Goal: Information Seeking & Learning: Learn about a topic

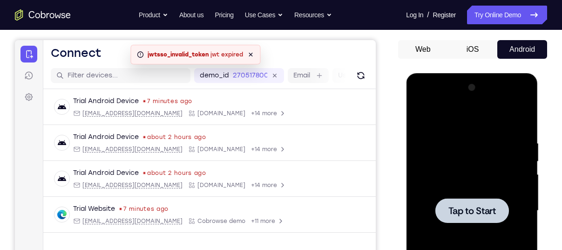
click at [475, 147] on div at bounding box center [471, 210] width 117 height 261
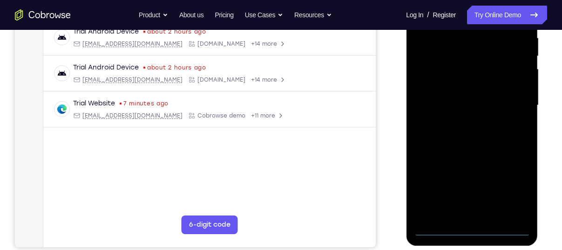
scroll to position [187, 0]
click at [469, 226] on div at bounding box center [471, 104] width 117 height 261
click at [514, 181] on div at bounding box center [471, 104] width 117 height 261
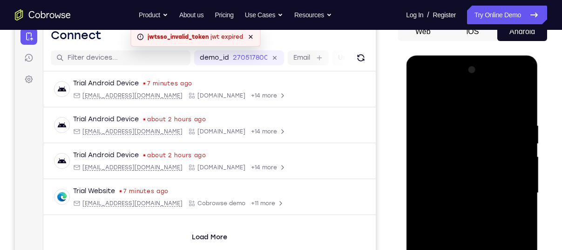
scroll to position [92, 0]
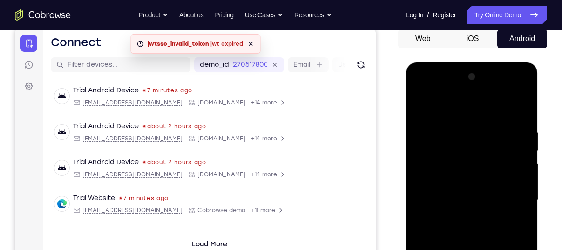
click at [482, 110] on div at bounding box center [471, 199] width 117 height 261
click at [511, 193] on div at bounding box center [471, 199] width 117 height 261
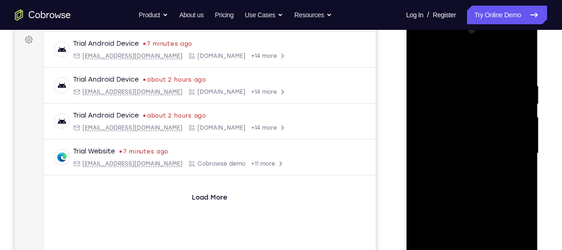
scroll to position [139, 0]
click at [462, 168] on div at bounding box center [471, 152] width 117 height 261
click at [451, 140] on div at bounding box center [471, 152] width 117 height 261
click at [520, 209] on div at bounding box center [471, 152] width 117 height 261
click at [511, 207] on div at bounding box center [471, 152] width 117 height 261
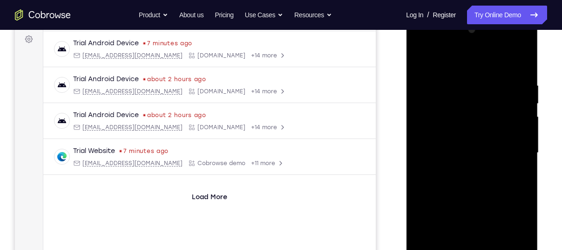
click at [517, 225] on div at bounding box center [471, 152] width 117 height 261
click at [424, 224] on div at bounding box center [471, 152] width 117 height 261
click at [443, 204] on div at bounding box center [471, 152] width 117 height 261
click at [436, 224] on div at bounding box center [471, 152] width 117 height 261
click at [509, 241] on div at bounding box center [471, 152] width 117 height 261
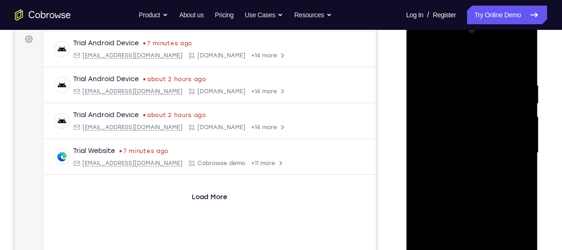
click at [423, 224] on div at bounding box center [471, 152] width 117 height 261
click at [465, 204] on div at bounding box center [471, 152] width 117 height 261
click at [471, 226] on div at bounding box center [471, 152] width 117 height 261
click at [509, 241] on div at bounding box center [471, 152] width 117 height 261
click at [421, 224] on div at bounding box center [471, 152] width 117 height 261
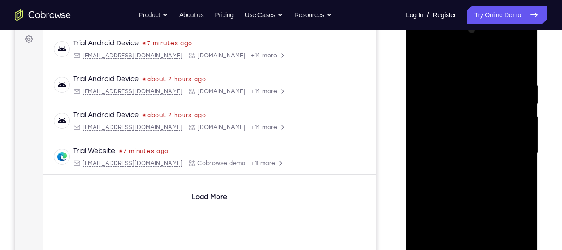
click at [501, 209] on div at bounding box center [471, 152] width 117 height 261
click at [516, 225] on div at bounding box center [471, 152] width 117 height 261
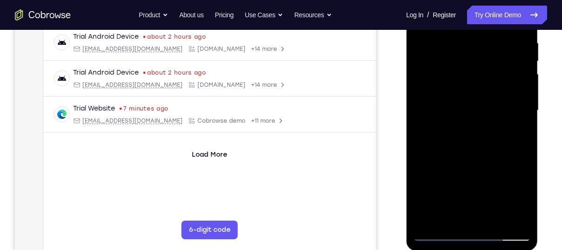
scroll to position [182, 0]
click at [503, 217] on div at bounding box center [471, 110] width 117 height 261
click at [460, 200] on div at bounding box center [471, 110] width 117 height 261
click at [513, 163] on div at bounding box center [471, 110] width 117 height 261
click at [504, 196] on div at bounding box center [471, 110] width 117 height 261
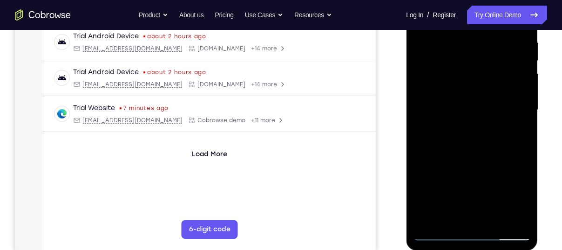
click at [479, 81] on div at bounding box center [471, 110] width 117 height 261
click at [424, 181] on div at bounding box center [471, 110] width 117 height 261
click at [460, 180] on div at bounding box center [471, 110] width 117 height 261
click at [457, 200] on div at bounding box center [471, 110] width 117 height 261
click at [505, 198] on div at bounding box center [471, 110] width 117 height 261
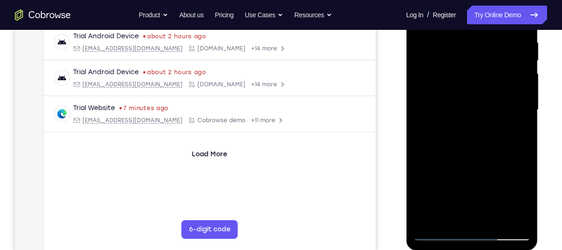
click at [423, 215] on div at bounding box center [471, 110] width 117 height 261
click at [524, 185] on div at bounding box center [471, 110] width 117 height 261
click at [490, 107] on div at bounding box center [471, 110] width 117 height 261
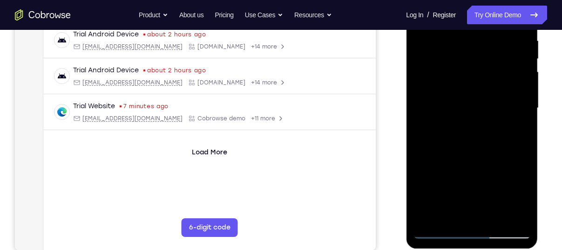
scroll to position [182, 0]
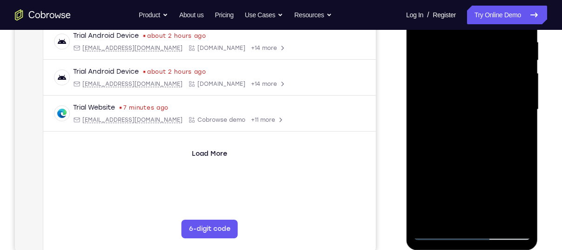
click at [492, 146] on div at bounding box center [471, 109] width 117 height 261
click at [493, 216] on div at bounding box center [471, 109] width 117 height 261
click at [507, 160] on div at bounding box center [471, 109] width 117 height 261
click at [508, 102] on div at bounding box center [471, 109] width 117 height 261
click at [459, 201] on div at bounding box center [471, 109] width 117 height 261
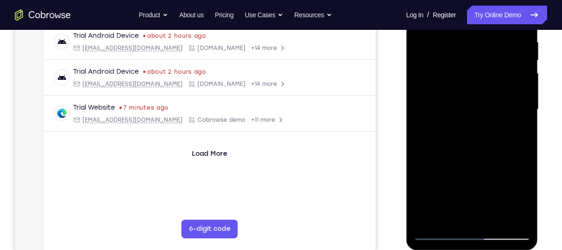
click at [468, 196] on div at bounding box center [471, 109] width 117 height 261
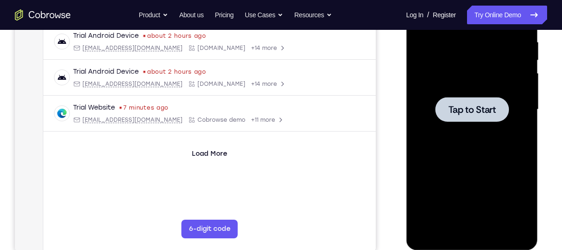
click at [471, 92] on div at bounding box center [471, 109] width 117 height 261
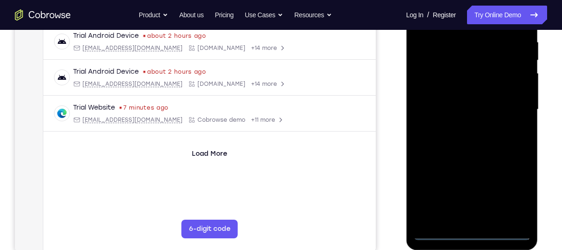
click at [470, 235] on div at bounding box center [471, 109] width 117 height 261
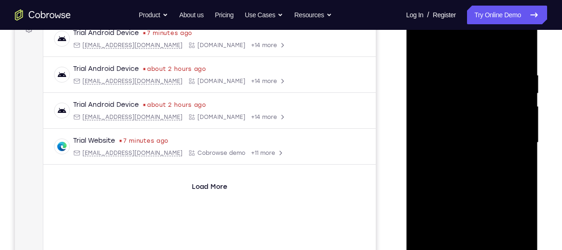
scroll to position [131, 0]
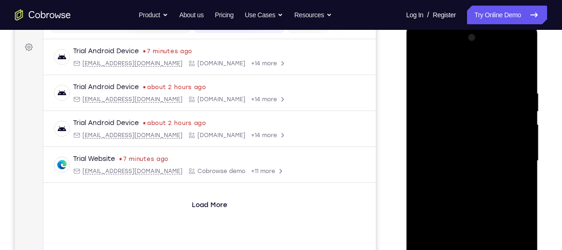
click at [518, 237] on div at bounding box center [471, 160] width 117 height 261
click at [470, 76] on div at bounding box center [471, 160] width 117 height 261
click at [475, 71] on div at bounding box center [471, 160] width 117 height 261
click at [516, 156] on div at bounding box center [471, 160] width 117 height 261
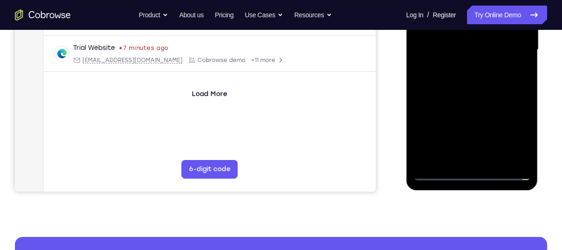
click at [465, 161] on div at bounding box center [471, 49] width 117 height 261
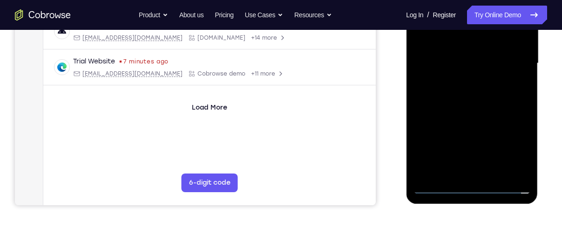
click at [457, 55] on div at bounding box center [471, 63] width 117 height 261
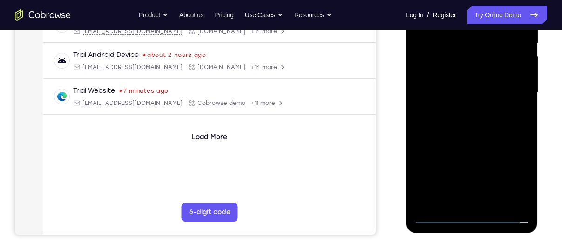
scroll to position [197, 0]
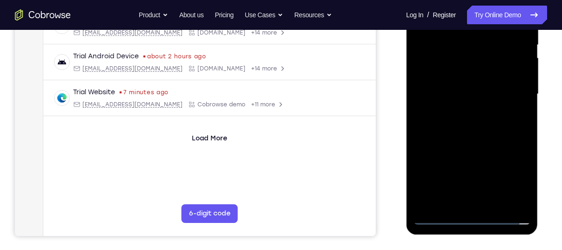
click at [521, 148] on div at bounding box center [471, 94] width 117 height 261
click at [514, 149] on div at bounding box center [471, 94] width 117 height 261
click at [518, 162] on div at bounding box center [471, 94] width 117 height 261
click at [426, 167] on div at bounding box center [471, 94] width 117 height 261
click at [444, 150] on div at bounding box center [471, 94] width 117 height 261
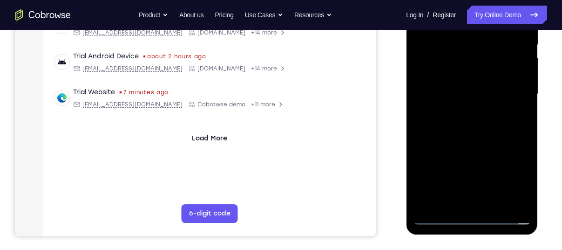
click at [436, 164] on div at bounding box center [471, 94] width 117 height 261
click at [504, 182] on div at bounding box center [471, 94] width 117 height 261
click at [423, 168] on div at bounding box center [471, 94] width 117 height 261
click at [469, 148] on div at bounding box center [471, 94] width 117 height 261
click at [468, 167] on div at bounding box center [471, 94] width 117 height 261
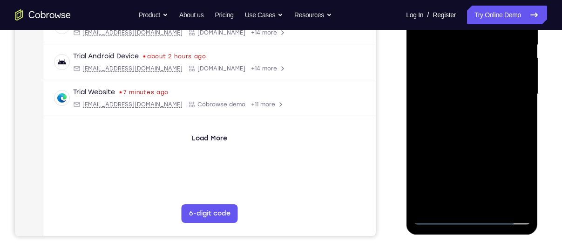
click at [506, 182] on div at bounding box center [471, 94] width 117 height 261
click at [427, 166] on div at bounding box center [471, 94] width 117 height 261
click at [502, 146] on div at bounding box center [471, 94] width 117 height 261
click at [518, 166] on div at bounding box center [471, 94] width 117 height 261
click at [505, 202] on div at bounding box center [471, 94] width 117 height 261
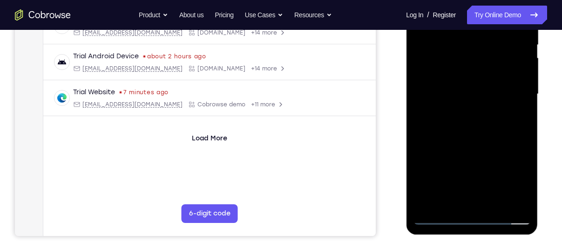
click at [461, 185] on div at bounding box center [471, 94] width 117 height 261
click at [514, 148] on div at bounding box center [471, 94] width 117 height 261
click at [505, 190] on div at bounding box center [471, 94] width 117 height 261
click at [493, 74] on div at bounding box center [471, 94] width 117 height 261
click at [424, 165] on div at bounding box center [471, 94] width 117 height 261
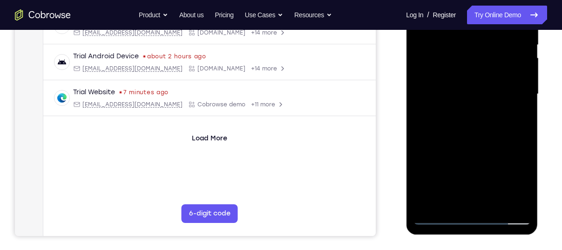
click at [458, 167] on div at bounding box center [471, 94] width 117 height 261
click at [459, 180] on div at bounding box center [471, 94] width 117 height 261
click at [504, 181] on div at bounding box center [471, 94] width 117 height 261
click at [425, 196] on div at bounding box center [471, 94] width 117 height 261
click at [524, 166] on div at bounding box center [471, 94] width 117 height 261
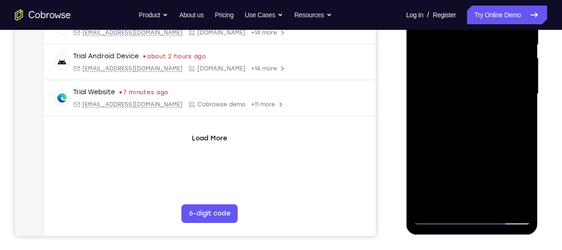
click at [445, 149] on div at bounding box center [471, 94] width 117 height 261
click at [421, 150] on div at bounding box center [471, 94] width 117 height 261
click at [430, 150] on div at bounding box center [471, 94] width 117 height 261
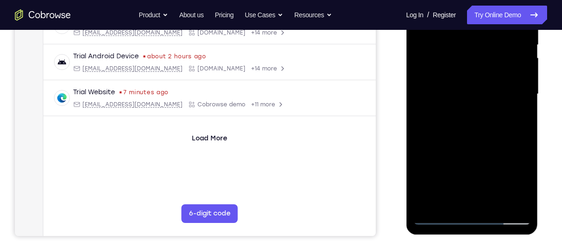
click at [525, 149] on div at bounding box center [471, 94] width 117 height 261
click at [433, 153] on div at bounding box center [471, 94] width 117 height 261
click at [443, 149] on div at bounding box center [471, 94] width 117 height 261
click at [484, 92] on div at bounding box center [471, 94] width 117 height 261
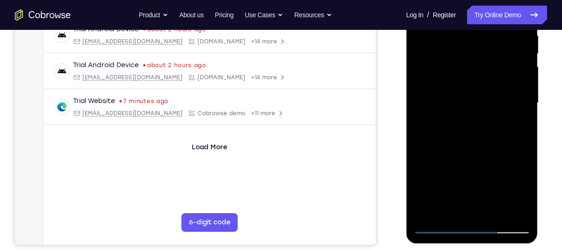
scroll to position [190, 0]
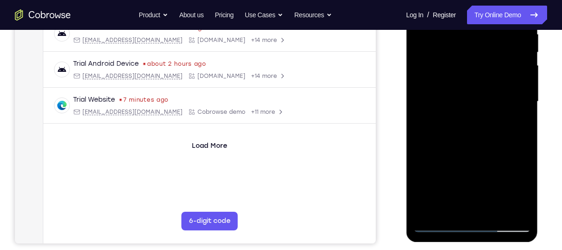
click at [489, 139] on div at bounding box center [471, 101] width 117 height 261
click at [498, 207] on div at bounding box center [471, 101] width 117 height 261
click at [492, 148] on div at bounding box center [471, 101] width 117 height 261
click at [495, 78] on div at bounding box center [471, 101] width 117 height 261
click at [454, 208] on div at bounding box center [471, 101] width 117 height 261
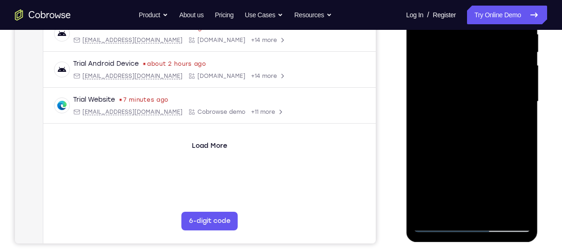
click at [422, 188] on div at bounding box center [471, 101] width 117 height 261
click at [518, 173] on div at bounding box center [471, 101] width 117 height 261
click at [421, 173] on div at bounding box center [471, 101] width 117 height 261
click at [513, 122] on div at bounding box center [471, 101] width 117 height 261
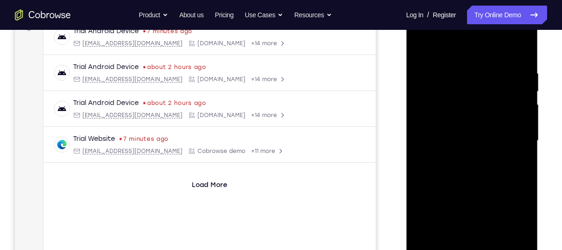
scroll to position [134, 0]
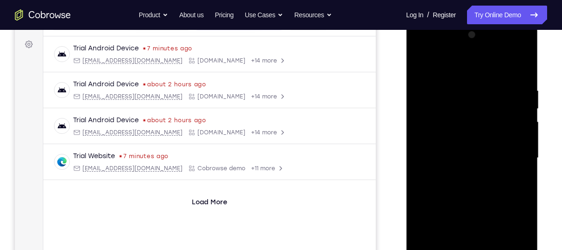
click at [422, 66] on div at bounding box center [471, 157] width 117 height 261
click at [479, 148] on div at bounding box center [471, 157] width 117 height 261
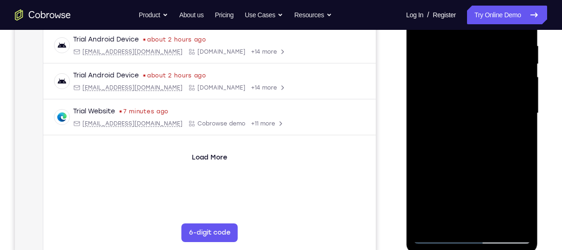
scroll to position [179, 0]
click at [463, 214] on div at bounding box center [471, 112] width 117 height 261
click at [422, 204] on div at bounding box center [471, 112] width 117 height 261
click at [518, 184] on div at bounding box center [471, 112] width 117 height 261
click at [422, 187] on div at bounding box center [471, 112] width 117 height 261
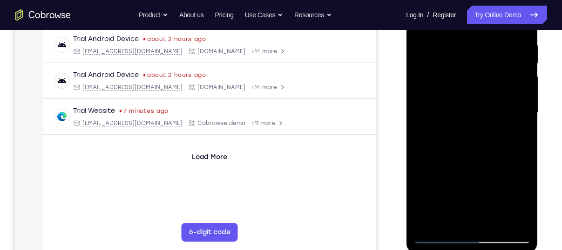
click at [479, 217] on div at bounding box center [471, 112] width 117 height 261
click at [509, 204] on div at bounding box center [471, 112] width 117 height 261
click at [508, 203] on div at bounding box center [471, 112] width 117 height 261
click at [520, 185] on div at bounding box center [471, 112] width 117 height 261
click at [467, 165] on div at bounding box center [471, 112] width 117 height 261
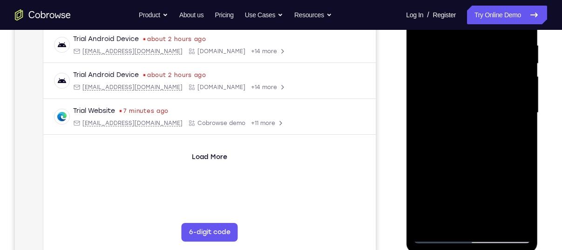
click at [482, 220] on div at bounding box center [471, 112] width 117 height 261
click at [521, 202] on div at bounding box center [471, 112] width 117 height 261
click at [477, 219] on div at bounding box center [471, 112] width 117 height 261
click at [482, 201] on div at bounding box center [471, 112] width 117 height 261
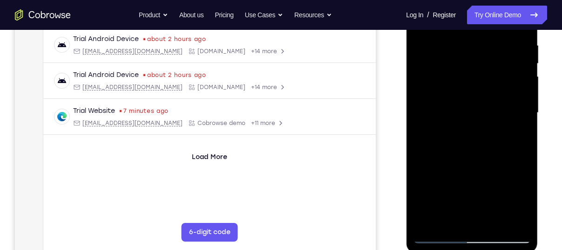
click at [436, 187] on div at bounding box center [471, 112] width 117 height 261
click at [473, 217] on div at bounding box center [471, 112] width 117 height 261
click at [454, 171] on div at bounding box center [471, 112] width 117 height 261
click at [520, 202] on div at bounding box center [471, 112] width 117 height 261
click at [494, 200] on div at bounding box center [471, 112] width 117 height 261
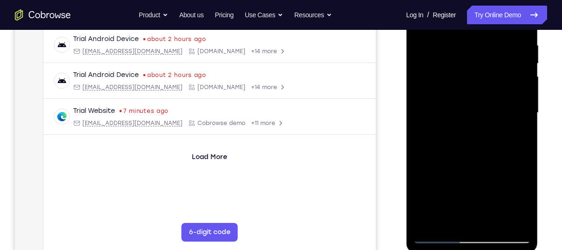
click at [465, 166] on div at bounding box center [471, 112] width 117 height 261
click at [475, 226] on div at bounding box center [471, 112] width 117 height 261
click at [482, 221] on div at bounding box center [471, 112] width 117 height 261
click at [521, 184] on div at bounding box center [471, 112] width 117 height 261
click at [441, 168] on div at bounding box center [471, 112] width 117 height 261
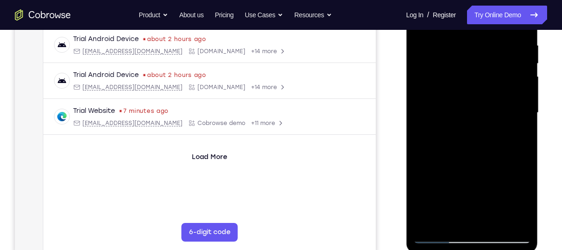
click at [508, 183] on div at bounding box center [471, 112] width 117 height 261
click at [475, 165] on div at bounding box center [471, 112] width 117 height 261
click at [483, 232] on div at bounding box center [471, 112] width 117 height 261
click at [484, 222] on div at bounding box center [471, 112] width 117 height 261
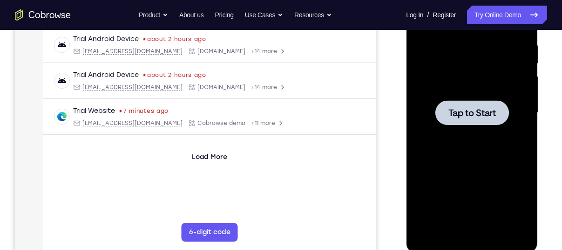
click at [448, 170] on div at bounding box center [471, 112] width 117 height 261
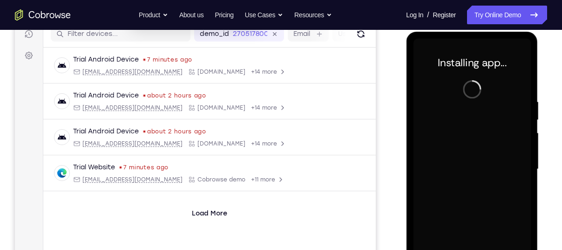
scroll to position [183, 0]
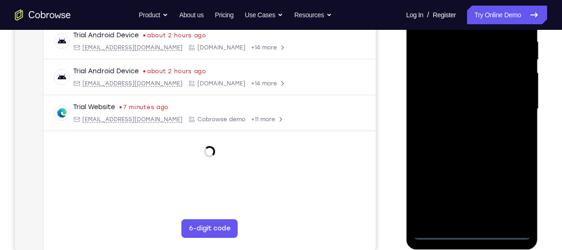
click at [470, 231] on div at bounding box center [471, 109] width 117 height 261
click at [520, 197] on div at bounding box center [471, 109] width 117 height 261
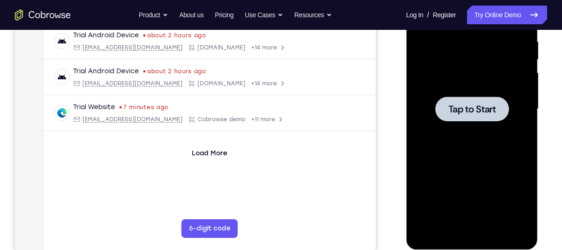
click at [513, 139] on div at bounding box center [471, 109] width 117 height 261
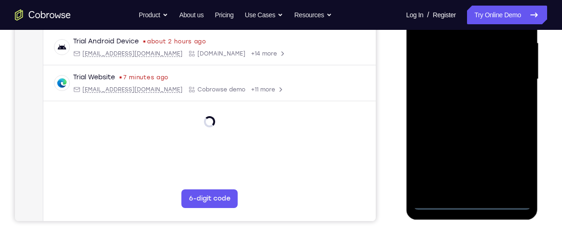
scroll to position [213, 0]
click at [479, 201] on div at bounding box center [471, 78] width 117 height 261
click at [513, 163] on div at bounding box center [471, 78] width 117 height 261
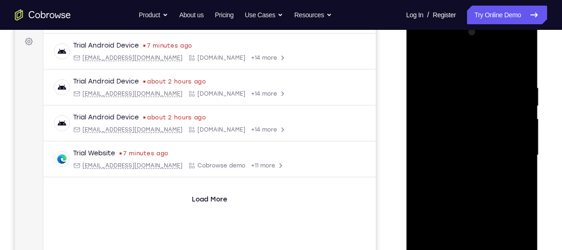
scroll to position [134, 0]
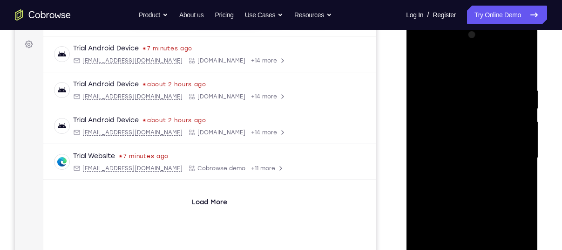
click at [518, 241] on div at bounding box center [471, 157] width 117 height 261
click at [445, 56] on div at bounding box center [471, 157] width 117 height 261
click at [509, 148] on div at bounding box center [471, 157] width 117 height 261
click at [460, 174] on div at bounding box center [471, 157] width 117 height 261
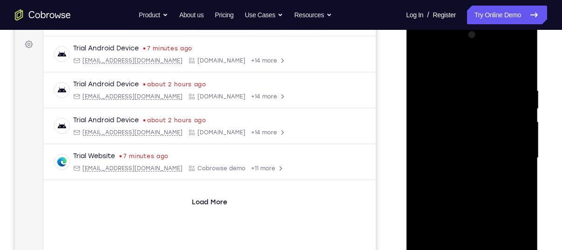
click at [479, 144] on div at bounding box center [471, 157] width 117 height 261
click at [473, 161] on div at bounding box center [471, 157] width 117 height 261
click at [492, 185] on div at bounding box center [471, 157] width 117 height 261
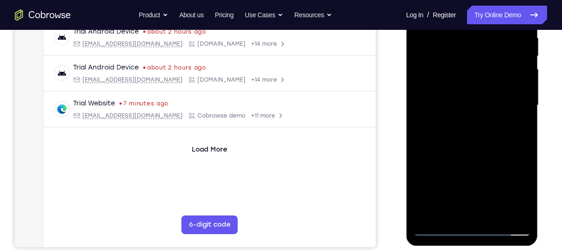
scroll to position [186, 0]
click at [500, 144] on div at bounding box center [471, 105] width 117 height 261
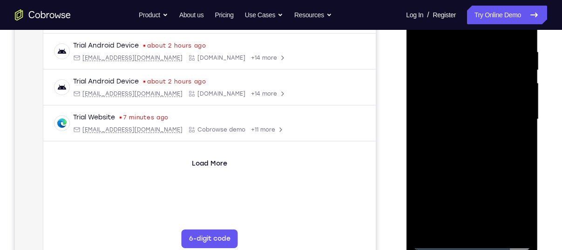
scroll to position [172, 0]
click at [492, 229] on div at bounding box center [471, 119] width 117 height 261
click at [494, 171] on div at bounding box center [471, 119] width 117 height 261
click at [492, 93] on div at bounding box center [471, 119] width 117 height 261
click at [449, 208] on div at bounding box center [471, 119] width 117 height 261
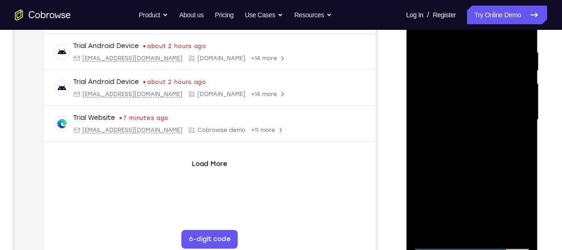
click at [469, 207] on div at bounding box center [471, 119] width 117 height 261
click at [517, 210] on div at bounding box center [471, 119] width 117 height 261
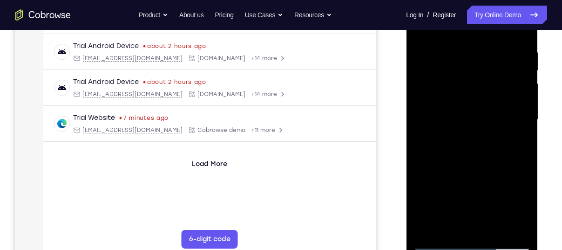
click at [448, 227] on div at bounding box center [471, 119] width 117 height 261
click at [495, 170] on div at bounding box center [471, 119] width 117 height 261
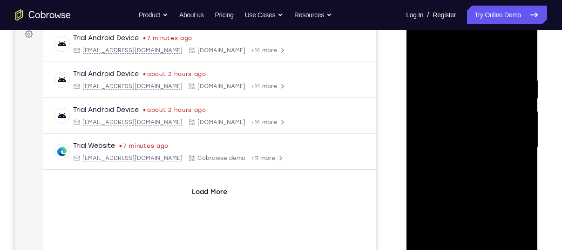
click at [422, 56] on div at bounding box center [471, 147] width 117 height 261
click at [426, 54] on div at bounding box center [471, 147] width 117 height 261
click at [463, 78] on div at bounding box center [471, 147] width 117 height 261
click at [464, 81] on div at bounding box center [471, 147] width 117 height 261
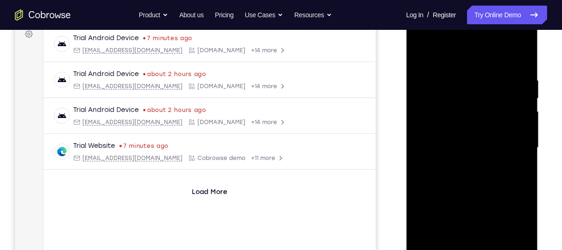
drag, startPoint x: 528, startPoint y: 109, endPoint x: 437, endPoint y: 137, distance: 94.4
click at [437, 137] on div at bounding box center [471, 147] width 117 height 261
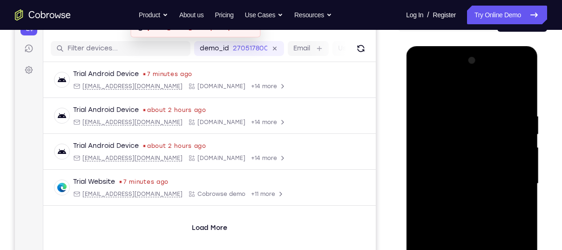
scroll to position [105, 0]
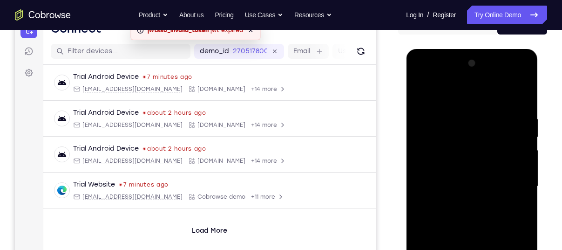
drag, startPoint x: 510, startPoint y: 147, endPoint x: 450, endPoint y: 165, distance: 63.3
click at [450, 165] on div at bounding box center [471, 186] width 117 height 261
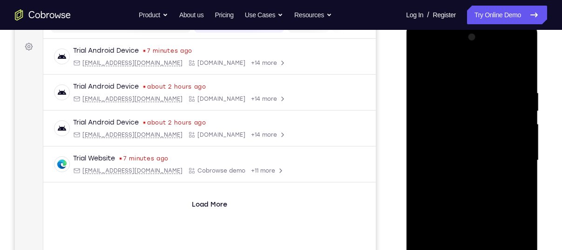
scroll to position [146, 0]
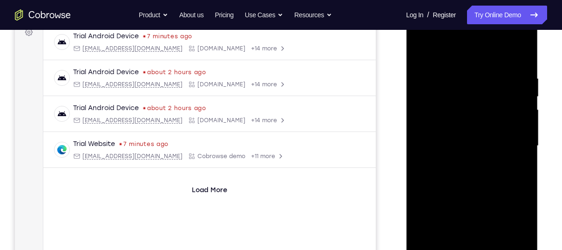
click at [521, 144] on div at bounding box center [471, 145] width 117 height 261
drag, startPoint x: 520, startPoint y: 104, endPoint x: 450, endPoint y: 124, distance: 73.1
click at [450, 124] on div at bounding box center [471, 145] width 117 height 261
click at [521, 54] on div at bounding box center [471, 145] width 117 height 261
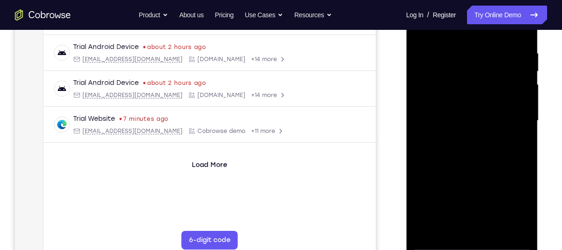
scroll to position [174, 0]
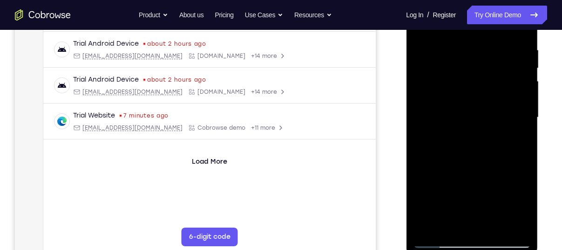
drag, startPoint x: 471, startPoint y: 178, endPoint x: 505, endPoint y: 80, distance: 103.4
click at [505, 80] on div at bounding box center [471, 117] width 117 height 261
drag, startPoint x: 482, startPoint y: 143, endPoint x: 516, endPoint y: 67, distance: 83.4
click at [516, 67] on div at bounding box center [471, 117] width 117 height 261
click at [525, 82] on div at bounding box center [471, 117] width 117 height 261
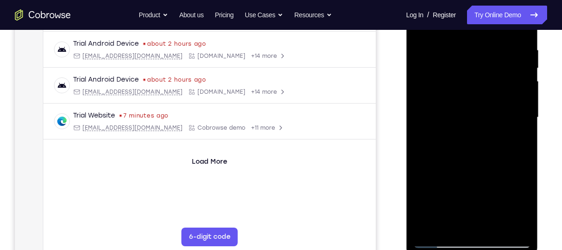
click at [525, 82] on div at bounding box center [471, 117] width 117 height 261
drag, startPoint x: 482, startPoint y: 163, endPoint x: 488, endPoint y: 93, distance: 70.1
click at [488, 93] on div at bounding box center [471, 117] width 117 height 261
drag, startPoint x: 468, startPoint y: 159, endPoint x: 506, endPoint y: 97, distance: 72.6
click at [506, 97] on div at bounding box center [471, 117] width 117 height 261
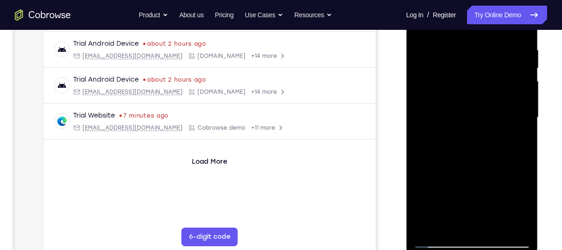
drag, startPoint x: 482, startPoint y: 157, endPoint x: 504, endPoint y: 108, distance: 54.0
click at [504, 108] on div at bounding box center [471, 117] width 117 height 261
drag, startPoint x: 474, startPoint y: 191, endPoint x: 514, endPoint y: 108, distance: 92.3
click at [514, 108] on div at bounding box center [471, 117] width 117 height 261
drag, startPoint x: 491, startPoint y: 165, endPoint x: 515, endPoint y: 103, distance: 66.6
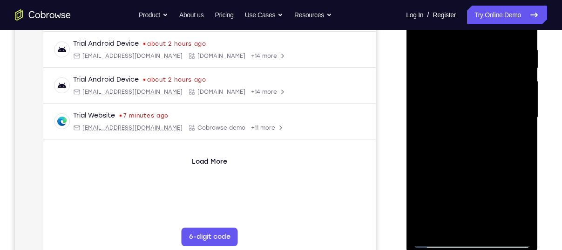
click at [515, 103] on div at bounding box center [471, 117] width 117 height 261
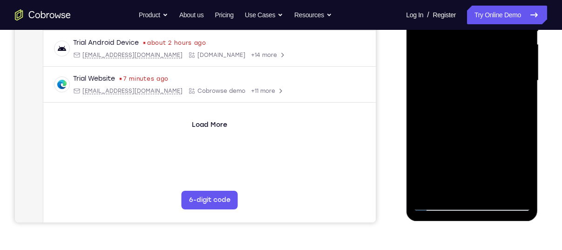
scroll to position [211, 0]
click at [520, 66] on div at bounding box center [471, 80] width 117 height 261
click at [520, 67] on div at bounding box center [471, 80] width 117 height 261
click at [523, 67] on div at bounding box center [471, 80] width 117 height 261
click at [513, 190] on div at bounding box center [471, 80] width 117 height 261
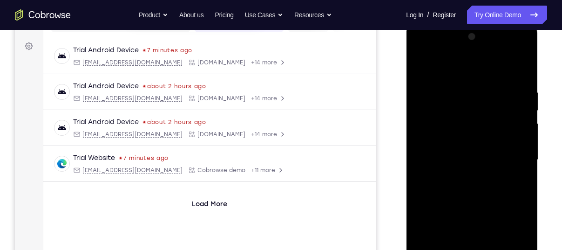
scroll to position [131, 0]
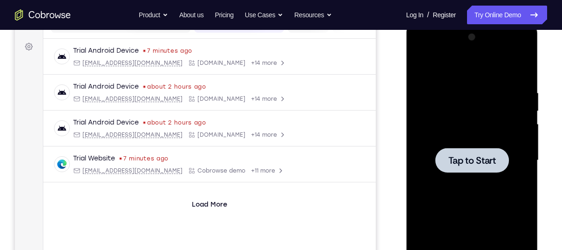
drag, startPoint x: 499, startPoint y: 118, endPoint x: 503, endPoint y: 162, distance: 43.5
click at [503, 162] on div "Tap to Start" at bounding box center [471, 160] width 117 height 261
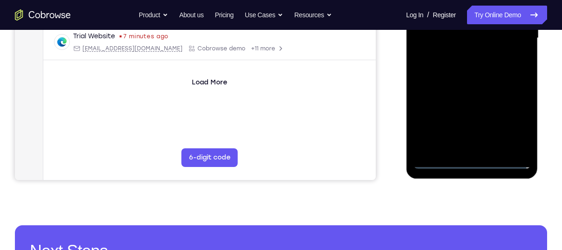
scroll to position [254, 0]
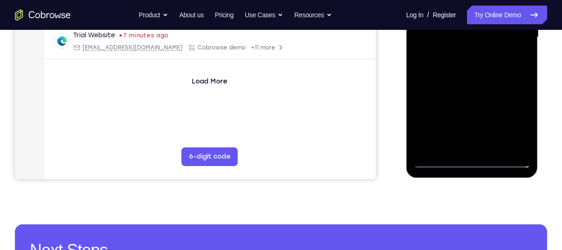
click at [469, 159] on div at bounding box center [471, 37] width 117 height 261
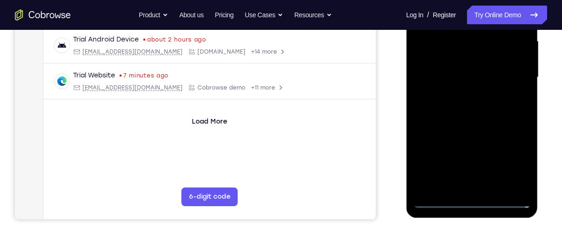
scroll to position [214, 0]
drag, startPoint x: 510, startPoint y: 155, endPoint x: 502, endPoint y: 149, distance: 10.0
drag, startPoint x: 502, startPoint y: 149, endPoint x: 511, endPoint y: 166, distance: 19.0
click at [511, 166] on div at bounding box center [471, 77] width 117 height 261
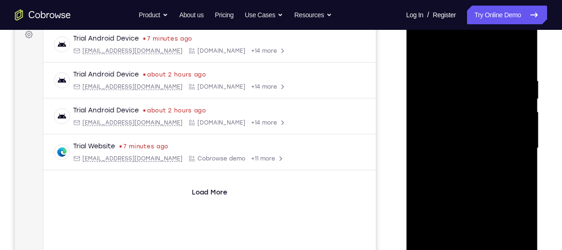
scroll to position [143, 0]
click at [418, 42] on div at bounding box center [471, 149] width 117 height 261
click at [515, 151] on div at bounding box center [471, 149] width 117 height 261
click at [458, 165] on div at bounding box center [471, 149] width 117 height 261
click at [485, 139] on div at bounding box center [471, 149] width 117 height 261
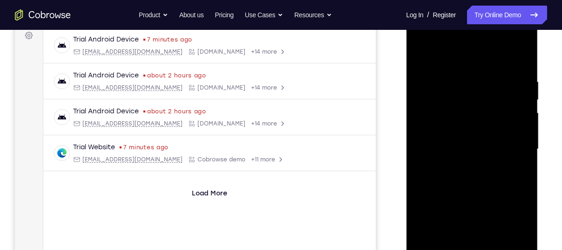
click at [475, 136] on div at bounding box center [471, 149] width 117 height 261
click at [475, 144] on div at bounding box center [471, 149] width 117 height 261
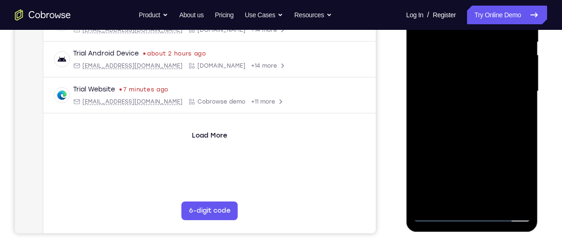
scroll to position [199, 0]
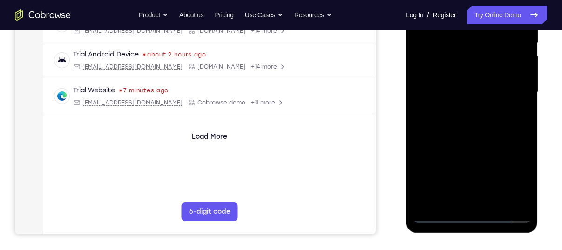
click at [490, 121] on div at bounding box center [471, 92] width 117 height 261
drag, startPoint x: 482, startPoint y: 121, endPoint x: 490, endPoint y: 121, distance: 8.8
click at [490, 121] on div at bounding box center [471, 92] width 117 height 261
click at [466, 112] on div at bounding box center [471, 92] width 117 height 261
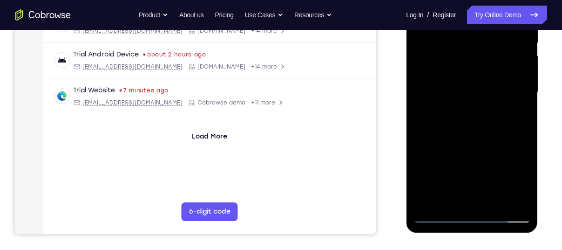
click at [469, 120] on div at bounding box center [471, 92] width 117 height 261
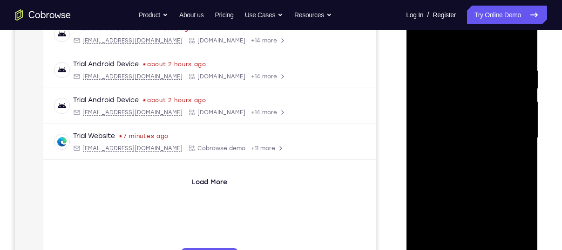
scroll to position [154, 0]
click at [471, 170] on div at bounding box center [471, 137] width 117 height 261
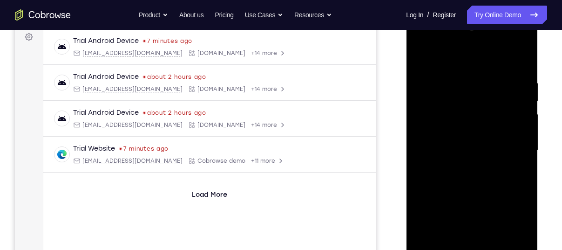
scroll to position [143, 0]
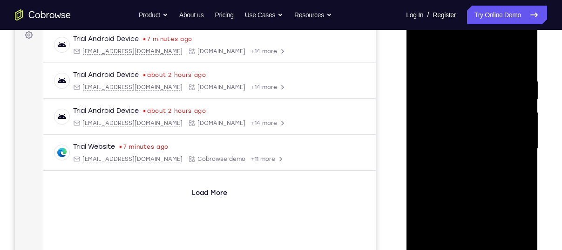
drag, startPoint x: 545, startPoint y: 6, endPoint x: 382, endPoint y: 90, distance: 183.5
click at [382, 90] on div "Your Support Agent Your Customer Web iOS Android" at bounding box center [281, 118] width 532 height 344
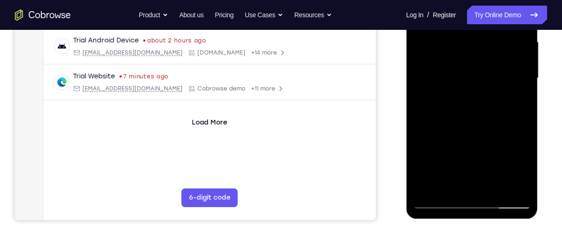
scroll to position [217, 0]
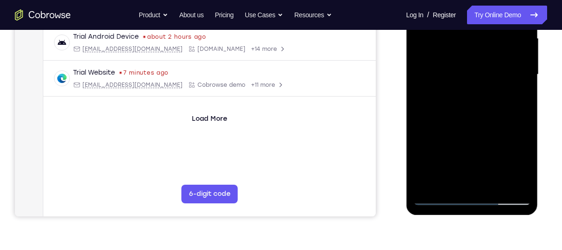
click at [480, 119] on div at bounding box center [471, 74] width 117 height 261
click at [526, 169] on div at bounding box center [471, 74] width 117 height 261
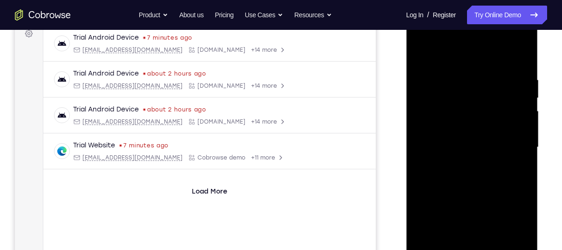
scroll to position [144, 0]
click at [453, 82] on div at bounding box center [471, 147] width 117 height 261
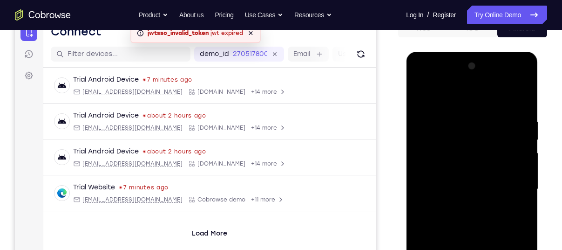
scroll to position [102, 0]
click at [520, 98] on div at bounding box center [471, 189] width 117 height 261
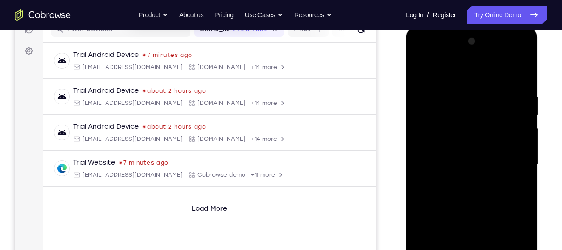
scroll to position [125, 0]
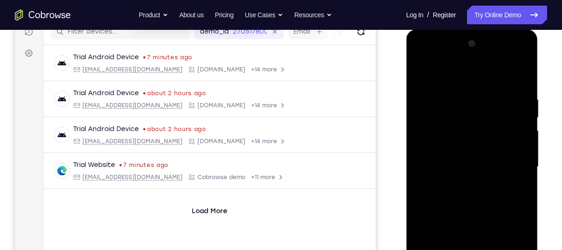
click at [522, 74] on div at bounding box center [471, 166] width 117 height 261
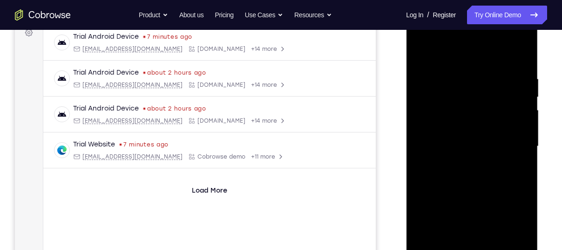
scroll to position [123, 0]
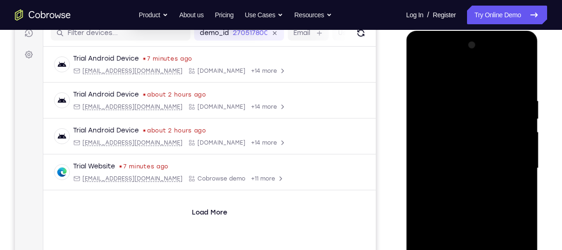
click at [421, 73] on div at bounding box center [471, 168] width 117 height 261
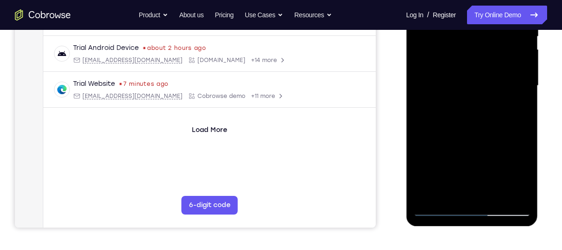
scroll to position [205, 0]
click at [496, 193] on div at bounding box center [471, 86] width 117 height 261
click at [481, 138] on div at bounding box center [471, 86] width 117 height 261
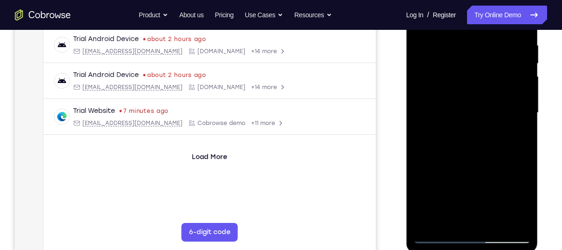
scroll to position [177, 0]
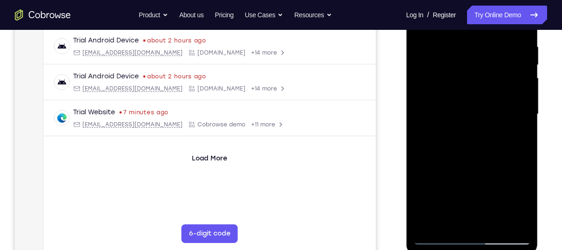
click at [492, 92] on div at bounding box center [471, 114] width 117 height 261
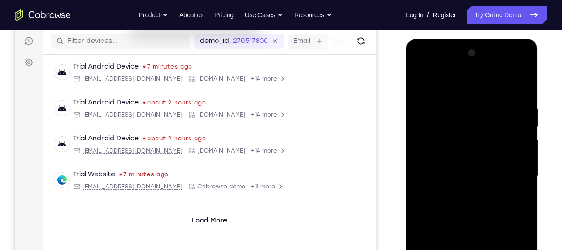
scroll to position [102, 0]
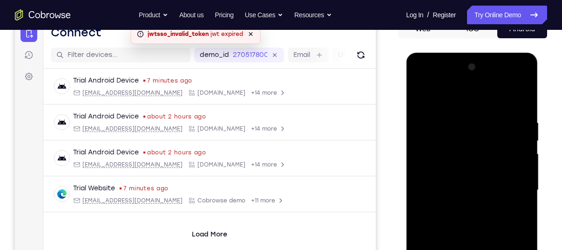
click at [457, 95] on div at bounding box center [471, 190] width 117 height 261
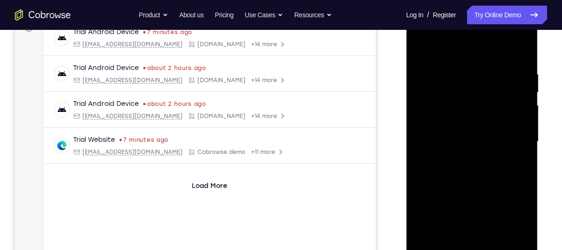
click at [473, 124] on div at bounding box center [471, 141] width 117 height 261
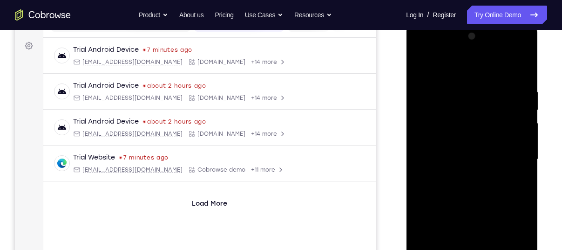
scroll to position [130, 0]
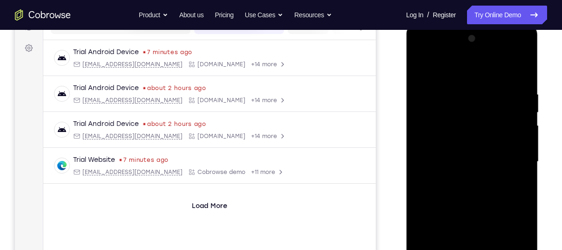
click at [420, 67] on div at bounding box center [471, 161] width 117 height 261
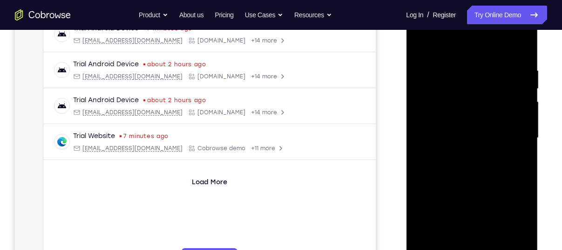
scroll to position [134, 0]
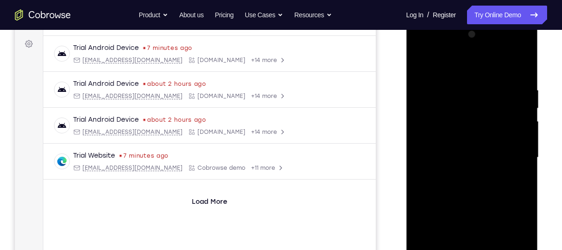
click at [425, 61] on div at bounding box center [471, 157] width 117 height 261
click at [519, 81] on div at bounding box center [471, 157] width 117 height 261
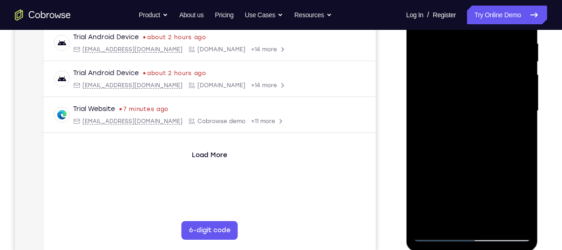
scroll to position [174, 0]
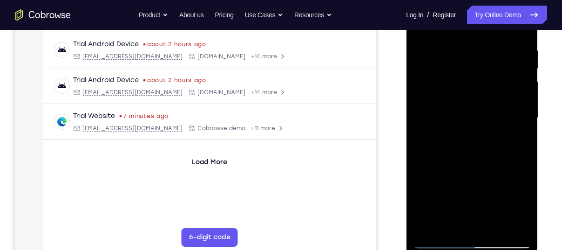
click at [506, 221] on div at bounding box center [471, 117] width 117 height 261
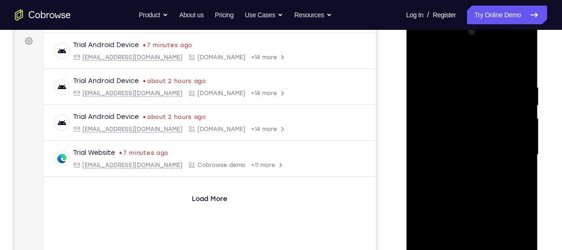
scroll to position [135, 0]
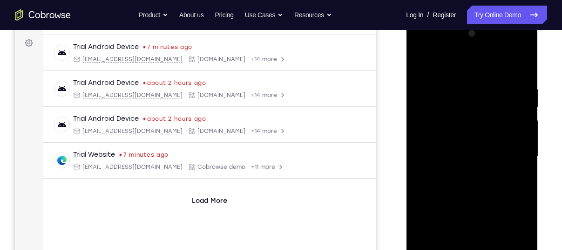
click at [521, 70] on div at bounding box center [471, 156] width 117 height 261
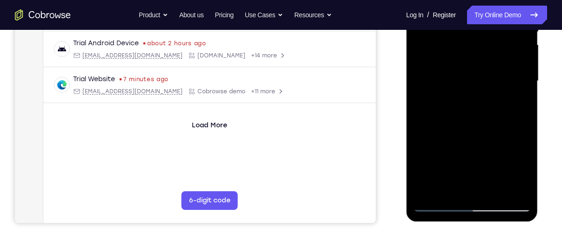
scroll to position [210, 0]
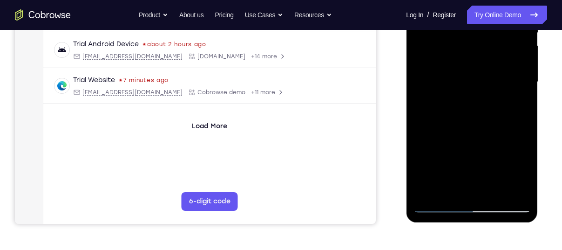
click at [523, 122] on div at bounding box center [471, 82] width 117 height 261
drag, startPoint x: 502, startPoint y: 152, endPoint x: 498, endPoint y: 88, distance: 64.8
click at [498, 88] on div at bounding box center [471, 82] width 117 height 261
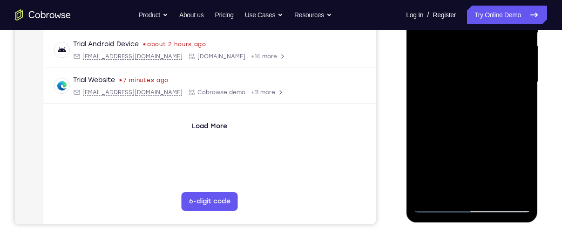
drag, startPoint x: 481, startPoint y: 165, endPoint x: 477, endPoint y: 78, distance: 86.7
click at [477, 78] on div at bounding box center [471, 82] width 117 height 261
drag, startPoint x: 481, startPoint y: 129, endPoint x: 479, endPoint y: 29, distance: 99.2
click at [479, 29] on div at bounding box center [471, 82] width 117 height 261
drag, startPoint x: 489, startPoint y: 176, endPoint x: 481, endPoint y: 66, distance: 110.2
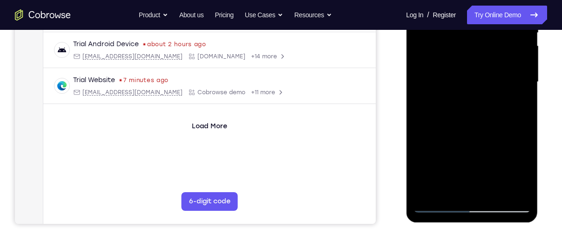
click at [481, 66] on div at bounding box center [471, 82] width 117 height 261
drag, startPoint x: 486, startPoint y: 160, endPoint x: 482, endPoint y: 85, distance: 75.1
click at [482, 85] on div at bounding box center [471, 82] width 117 height 261
drag, startPoint x: 492, startPoint y: 153, endPoint x: 508, endPoint y: 64, distance: 90.3
click at [508, 64] on div at bounding box center [471, 82] width 117 height 261
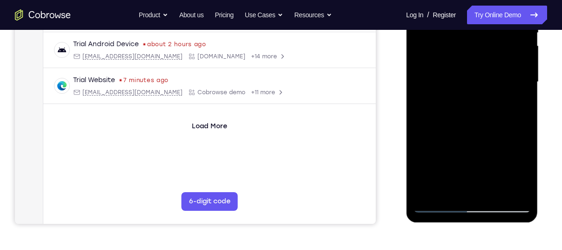
drag, startPoint x: 491, startPoint y: 155, endPoint x: 492, endPoint y: 81, distance: 74.1
click at [492, 81] on div at bounding box center [471, 82] width 117 height 261
drag, startPoint x: 119, startPoint y: 177, endPoint x: 541, endPoint y: 124, distance: 425.3
click at [541, 124] on div at bounding box center [472, 81] width 149 height 286
click at [524, 122] on div at bounding box center [471, 82] width 117 height 261
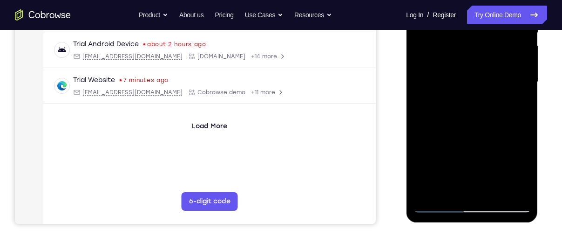
click at [427, 195] on div at bounding box center [471, 82] width 117 height 261
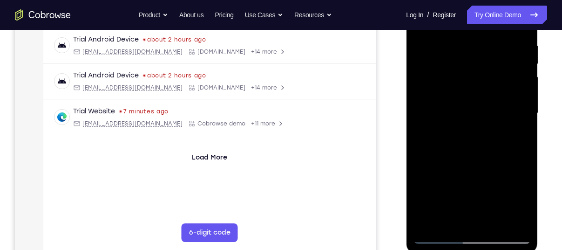
scroll to position [177, 0]
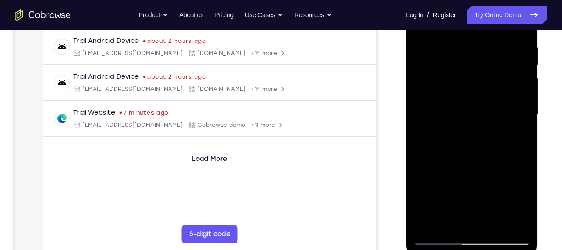
drag, startPoint x: 459, startPoint y: 97, endPoint x: 466, endPoint y: 209, distance: 112.0
click at [466, 209] on div at bounding box center [471, 114] width 117 height 261
drag, startPoint x: 479, startPoint y: 84, endPoint x: 465, endPoint y: 221, distance: 138.0
click at [465, 221] on div at bounding box center [471, 114] width 117 height 261
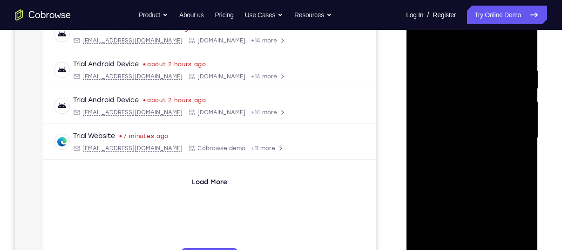
scroll to position [153, 0]
click at [460, 66] on div at bounding box center [471, 138] width 117 height 261
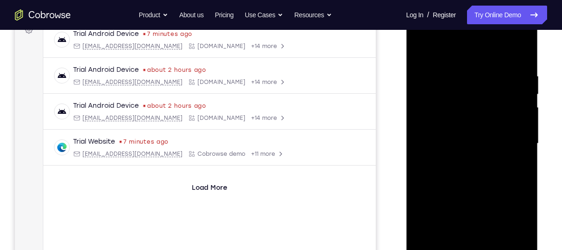
scroll to position [148, 0]
click at [519, 55] on div at bounding box center [471, 143] width 117 height 261
click at [522, 55] on div at bounding box center [471, 143] width 117 height 261
click at [521, 55] on div at bounding box center [471, 143] width 117 height 261
drag, startPoint x: 521, startPoint y: 177, endPoint x: 506, endPoint y: 46, distance: 131.2
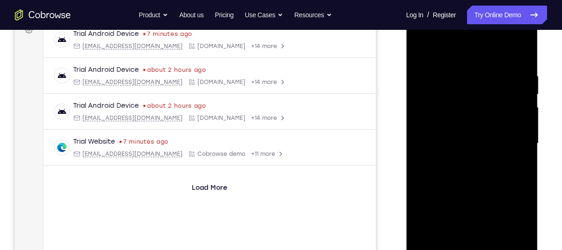
click at [506, 46] on div at bounding box center [471, 143] width 117 height 261
drag, startPoint x: 485, startPoint y: 224, endPoint x: 513, endPoint y: 95, distance: 131.6
click at [513, 95] on div at bounding box center [471, 143] width 117 height 261
drag, startPoint x: 489, startPoint y: 206, endPoint x: 460, endPoint y: 64, distance: 145.0
click at [460, 64] on div at bounding box center [471, 143] width 117 height 261
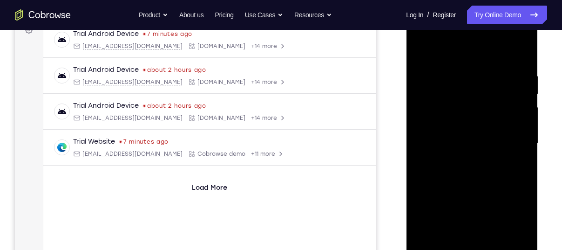
drag, startPoint x: 482, startPoint y: 189, endPoint x: 481, endPoint y: 96, distance: 92.7
click at [481, 96] on div at bounding box center [471, 143] width 117 height 261
drag, startPoint x: 497, startPoint y: 189, endPoint x: 490, endPoint y: 75, distance: 113.8
click at [490, 75] on div at bounding box center [471, 143] width 117 height 261
drag, startPoint x: 494, startPoint y: 203, endPoint x: 497, endPoint y: 98, distance: 104.9
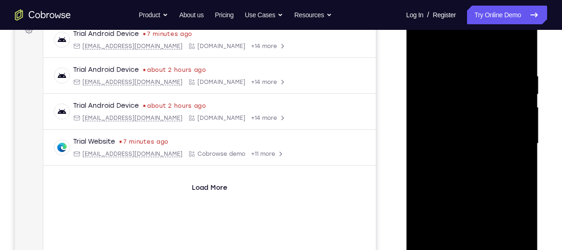
click at [497, 98] on div at bounding box center [471, 143] width 117 height 261
click at [529, 143] on div at bounding box center [471, 143] width 117 height 261
click at [524, 139] on div at bounding box center [471, 143] width 117 height 261
drag, startPoint x: 496, startPoint y: 193, endPoint x: 493, endPoint y: 133, distance: 60.2
click at [493, 133] on div at bounding box center [471, 143] width 117 height 261
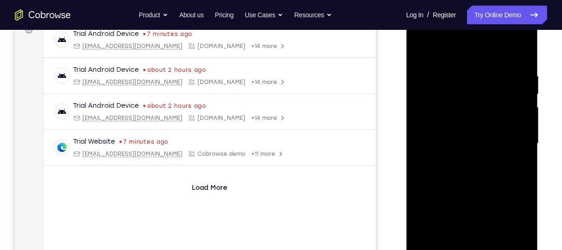
click at [523, 79] on div at bounding box center [471, 143] width 117 height 261
drag, startPoint x: 507, startPoint y: 178, endPoint x: 511, endPoint y: 73, distance: 105.3
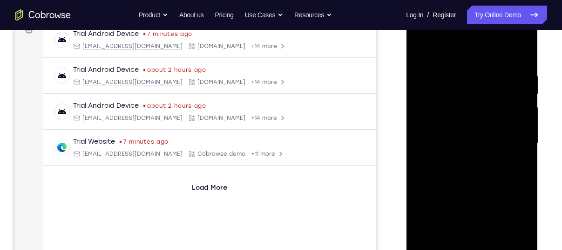
click at [511, 73] on div at bounding box center [471, 143] width 117 height 261
drag, startPoint x: 495, startPoint y: 197, endPoint x: 483, endPoint y: 18, distance: 179.7
click at [483, 18] on div at bounding box center [471, 143] width 117 height 261
drag, startPoint x: 483, startPoint y: 187, endPoint x: 494, endPoint y: 107, distance: 80.8
click at [494, 107] on div at bounding box center [471, 143] width 117 height 261
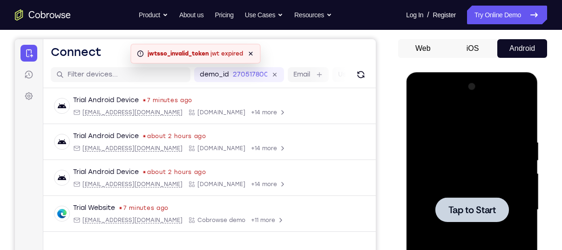
scroll to position [79, 0]
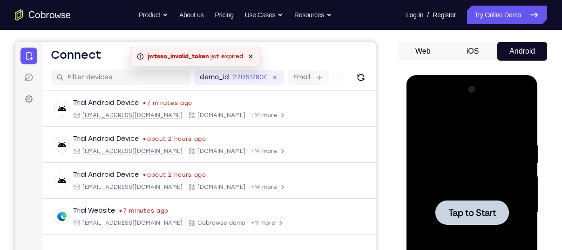
click at [474, 115] on div at bounding box center [471, 212] width 117 height 261
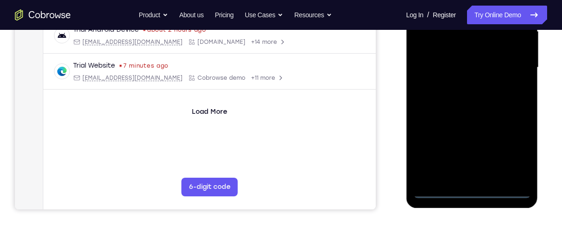
scroll to position [217, 0]
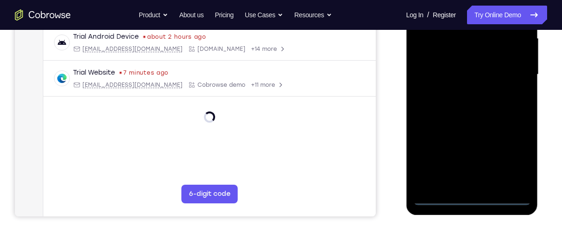
click at [475, 197] on div at bounding box center [471, 74] width 117 height 261
click at [522, 154] on div at bounding box center [471, 74] width 117 height 261
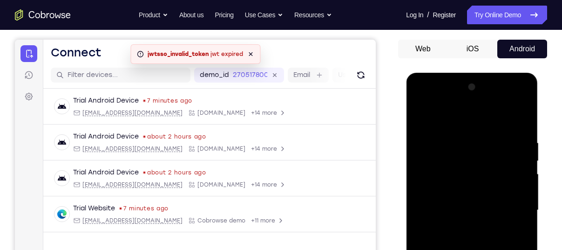
scroll to position [81, 0]
click at [475, 118] on div at bounding box center [471, 210] width 117 height 261
click at [514, 209] on div at bounding box center [471, 210] width 117 height 261
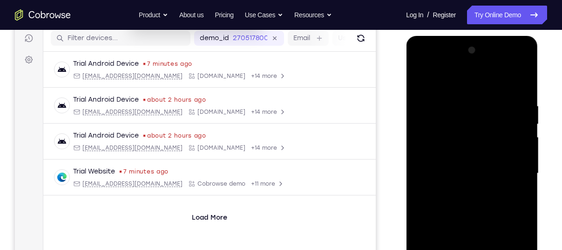
click at [457, 192] on div at bounding box center [471, 173] width 117 height 261
click at [470, 164] on div at bounding box center [471, 173] width 117 height 261
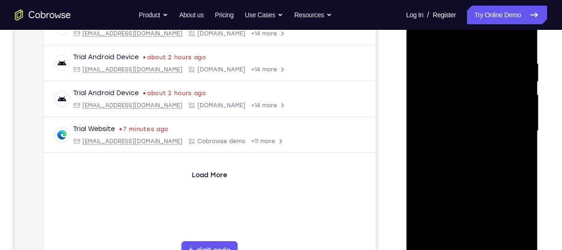
scroll to position [162, 0]
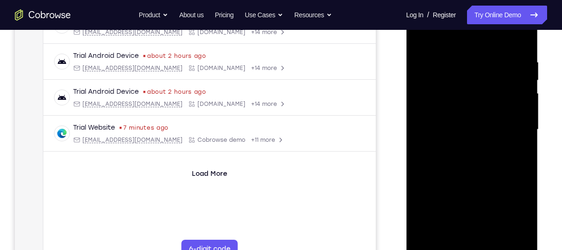
click at [528, 186] on div at bounding box center [471, 129] width 117 height 261
click at [514, 185] on div at bounding box center [471, 129] width 117 height 261
click at [516, 201] on div at bounding box center [471, 129] width 117 height 261
click at [424, 204] on div at bounding box center [471, 129] width 117 height 261
click at [445, 186] on div at bounding box center [471, 129] width 117 height 261
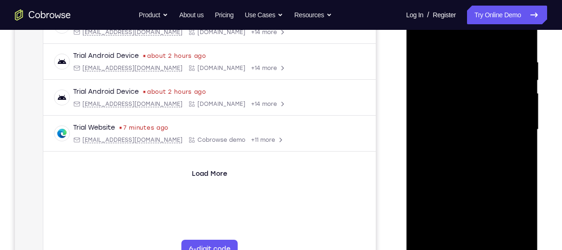
click at [435, 201] on div at bounding box center [471, 129] width 117 height 261
click at [506, 215] on div at bounding box center [471, 129] width 117 height 261
click at [426, 202] on div at bounding box center [471, 129] width 117 height 261
click at [466, 181] on div at bounding box center [471, 129] width 117 height 261
click at [469, 205] on div at bounding box center [471, 129] width 117 height 261
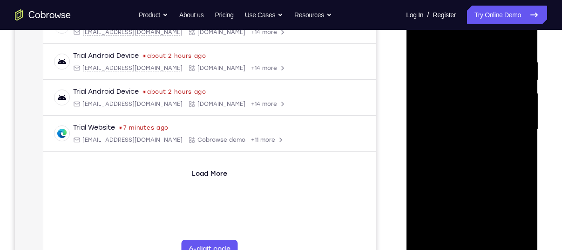
click at [510, 220] on div at bounding box center [471, 129] width 117 height 261
click at [421, 203] on div at bounding box center [471, 129] width 117 height 261
click at [503, 180] on div at bounding box center [471, 129] width 117 height 261
click at [517, 197] on div at bounding box center [471, 129] width 117 height 261
click at [509, 233] on div at bounding box center [471, 129] width 117 height 261
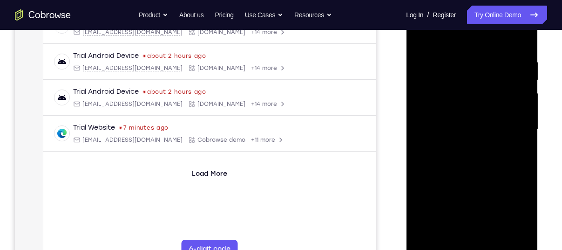
click at [463, 218] on div at bounding box center [471, 129] width 117 height 261
click at [512, 188] on div at bounding box center [471, 129] width 117 height 261
click at [507, 220] on div at bounding box center [471, 129] width 117 height 261
click at [430, 111] on div at bounding box center [471, 129] width 117 height 261
click at [428, 204] on div at bounding box center [471, 129] width 117 height 261
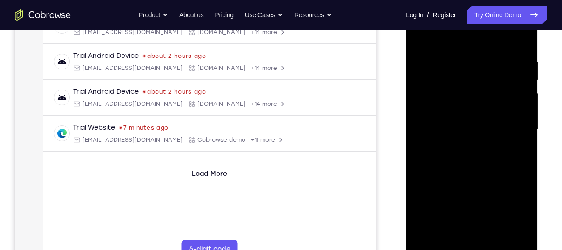
click at [458, 199] on div at bounding box center [471, 129] width 117 height 261
click at [461, 213] on div at bounding box center [471, 129] width 117 height 261
click at [504, 217] on div at bounding box center [471, 129] width 117 height 261
click at [423, 238] on div at bounding box center [471, 129] width 117 height 261
click at [523, 203] on div at bounding box center [471, 129] width 117 height 261
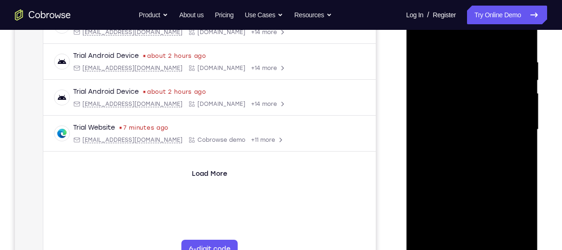
click at [441, 184] on div at bounding box center [471, 129] width 117 height 261
click at [419, 184] on div at bounding box center [471, 129] width 117 height 261
click at [510, 122] on div at bounding box center [471, 129] width 117 height 261
click at [480, 130] on div at bounding box center [471, 129] width 117 height 261
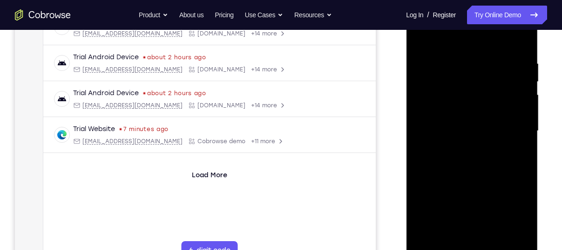
scroll to position [161, 0]
click at [469, 163] on div at bounding box center [471, 130] width 117 height 261
drag, startPoint x: 475, startPoint y: 174, endPoint x: 480, endPoint y: 146, distance: 28.3
click at [480, 146] on div at bounding box center [471, 130] width 117 height 261
click at [421, 186] on div at bounding box center [471, 130] width 117 height 261
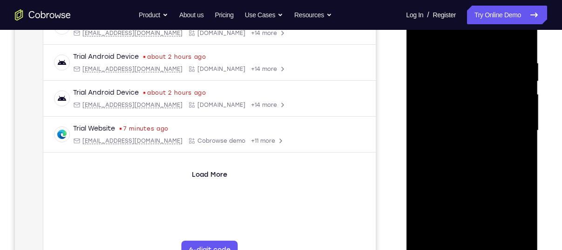
drag, startPoint x: 488, startPoint y: 80, endPoint x: 502, endPoint y: 124, distance: 46.0
click at [502, 124] on div at bounding box center [471, 130] width 117 height 261
click at [466, 40] on div at bounding box center [471, 130] width 117 height 261
drag, startPoint x: 451, startPoint y: 40, endPoint x: 471, endPoint y: 24, distance: 26.2
click at [471, 24] on div at bounding box center [471, 130] width 117 height 261
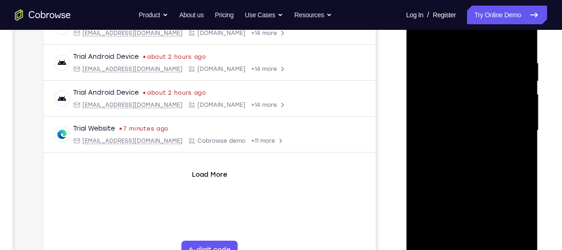
click at [523, 33] on div at bounding box center [471, 130] width 117 height 261
click at [422, 34] on div at bounding box center [471, 130] width 117 height 261
click at [498, 241] on div at bounding box center [471, 130] width 117 height 261
click at [499, 185] on div at bounding box center [471, 130] width 117 height 261
click at [490, 106] on div at bounding box center [471, 130] width 117 height 261
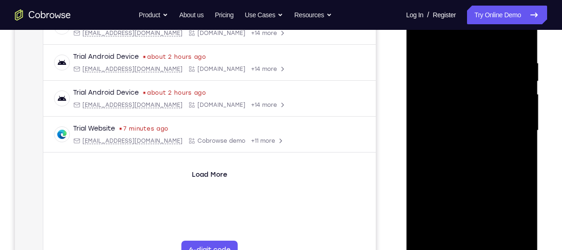
click at [442, 220] on div at bounding box center [471, 130] width 117 height 261
click at [485, 217] on div at bounding box center [471, 130] width 117 height 261
click at [422, 218] on div at bounding box center [471, 130] width 117 height 261
click at [515, 185] on div at bounding box center [471, 130] width 117 height 261
click at [524, 185] on div at bounding box center [471, 130] width 117 height 261
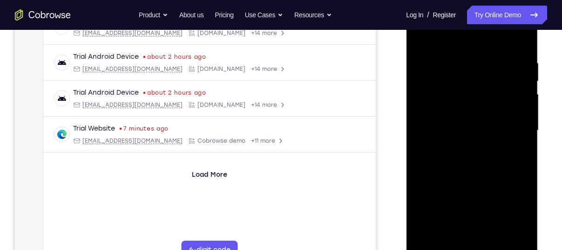
click at [426, 203] on div at bounding box center [471, 130] width 117 height 261
click at [471, 238] on div at bounding box center [471, 130] width 117 height 261
click at [428, 188] on div at bounding box center [471, 130] width 117 height 261
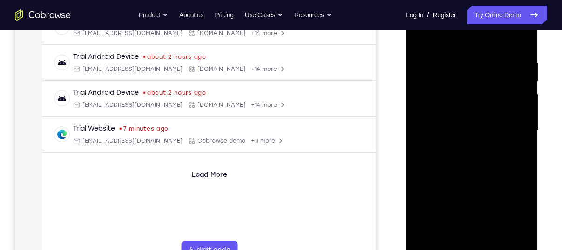
click at [456, 185] on div at bounding box center [471, 130] width 117 height 261
click at [476, 240] on div at bounding box center [471, 130] width 117 height 261
click at [508, 203] on div at bounding box center [471, 130] width 117 height 261
click at [484, 216] on div at bounding box center [471, 130] width 117 height 261
click at [441, 186] on div at bounding box center [471, 130] width 117 height 261
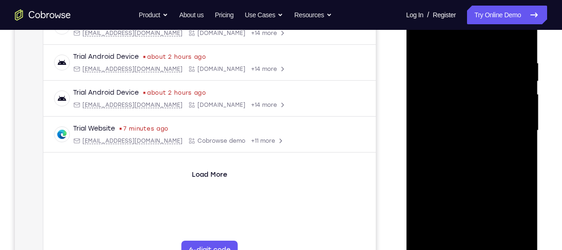
click at [453, 185] on div at bounding box center [471, 130] width 117 height 261
click at [478, 235] on div at bounding box center [471, 130] width 117 height 261
click at [448, 236] on div at bounding box center [471, 130] width 117 height 261
click at [497, 183] on div at bounding box center [471, 130] width 117 height 261
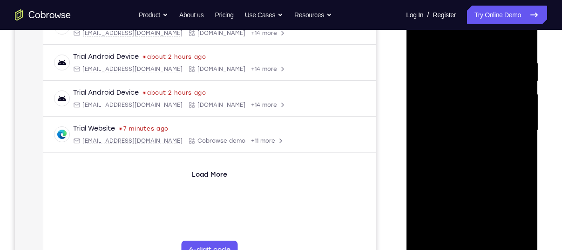
click at [424, 41] on div at bounding box center [471, 130] width 117 height 261
click at [420, 38] on div at bounding box center [471, 130] width 117 height 261
click at [463, 54] on div at bounding box center [471, 130] width 117 height 261
click at [516, 40] on div at bounding box center [471, 130] width 117 height 261
drag, startPoint x: 456, startPoint y: 190, endPoint x: 479, endPoint y: 109, distance: 83.3
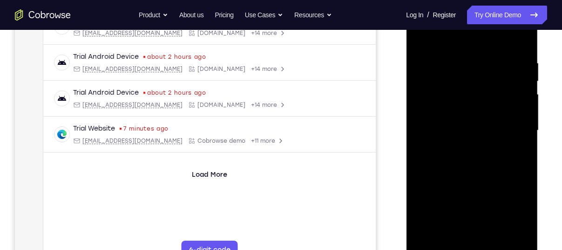
click at [479, 109] on div at bounding box center [471, 130] width 117 height 261
drag, startPoint x: 479, startPoint y: 109, endPoint x: 503, endPoint y: 50, distance: 63.7
drag, startPoint x: 472, startPoint y: 181, endPoint x: 484, endPoint y: 130, distance: 52.6
click at [484, 130] on div at bounding box center [471, 129] width 117 height 261
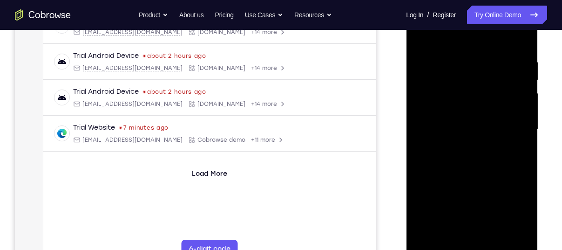
drag, startPoint x: 464, startPoint y: 198, endPoint x: 485, endPoint y: 123, distance: 77.4
click at [485, 123] on div at bounding box center [471, 129] width 117 height 261
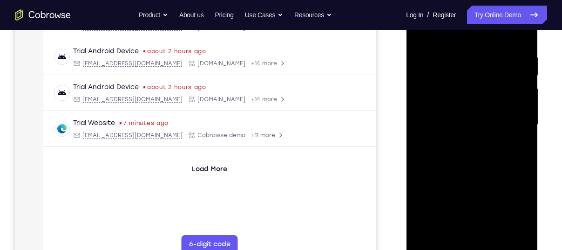
scroll to position [168, 0]
drag, startPoint x: 478, startPoint y: 167, endPoint x: 498, endPoint y: 109, distance: 62.0
drag, startPoint x: 498, startPoint y: 109, endPoint x: 516, endPoint y: 168, distance: 61.9
click at [516, 168] on div at bounding box center [471, 123] width 117 height 261
click at [523, 172] on div at bounding box center [471, 123] width 117 height 261
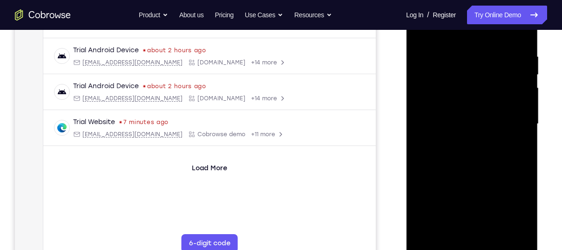
click at [522, 87] on div at bounding box center [471, 123] width 117 height 261
drag, startPoint x: 522, startPoint y: 87, endPoint x: 532, endPoint y: 133, distance: 47.2
click at [532, 133] on div at bounding box center [472, 125] width 132 height 278
drag, startPoint x: 484, startPoint y: 127, endPoint x: 489, endPoint y: 172, distance: 45.4
click at [489, 172] on div at bounding box center [471, 123] width 117 height 261
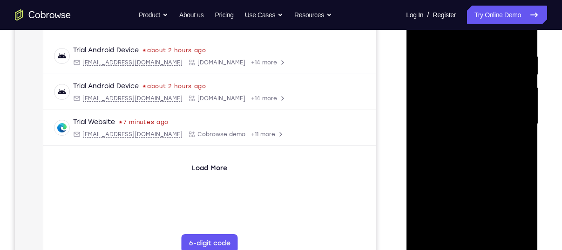
click at [523, 156] on div at bounding box center [471, 123] width 117 height 261
click at [522, 155] on div at bounding box center [471, 123] width 117 height 261
drag, startPoint x: 475, startPoint y: 203, endPoint x: 503, endPoint y: 123, distance: 84.6
drag, startPoint x: 503, startPoint y: 123, endPoint x: 527, endPoint y: 179, distance: 60.7
click at [527, 179] on div at bounding box center [471, 123] width 117 height 261
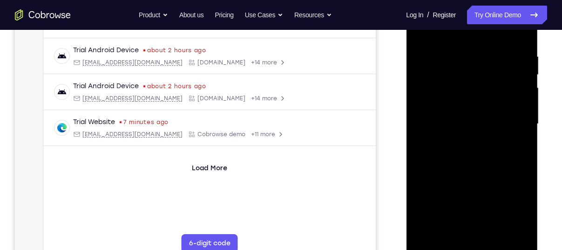
drag, startPoint x: 485, startPoint y: 202, endPoint x: 513, endPoint y: 152, distance: 57.0
click at [513, 152] on div at bounding box center [471, 123] width 117 height 261
drag, startPoint x: 468, startPoint y: 195, endPoint x: 488, endPoint y: 159, distance: 41.3
click at [488, 159] on div at bounding box center [471, 123] width 117 height 261
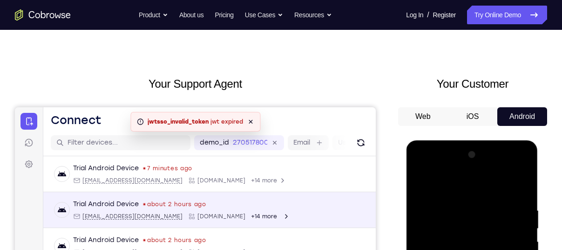
scroll to position [12, 0]
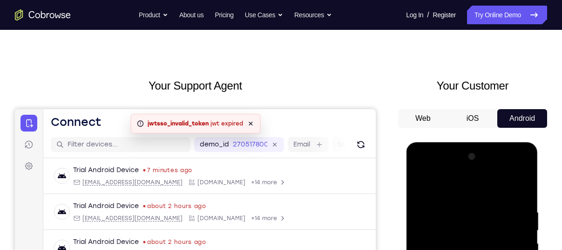
click at [249, 124] on icon at bounding box center [250, 123] width 7 height 7
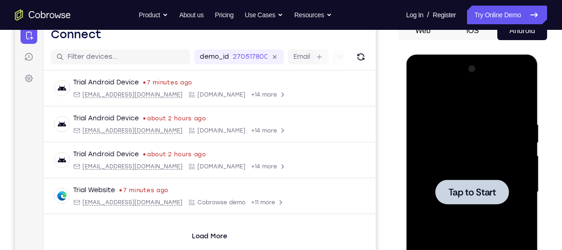
scroll to position [99, 0]
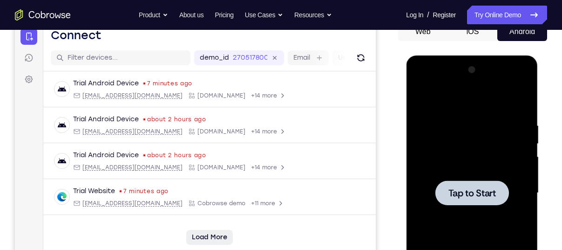
click at [208, 236] on button "Load More" at bounding box center [209, 237] width 47 height 15
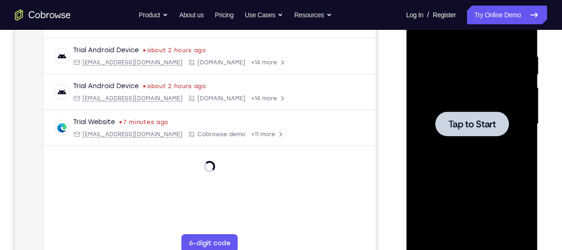
scroll to position [167, 0]
